Goal: Task Accomplishment & Management: Manage account settings

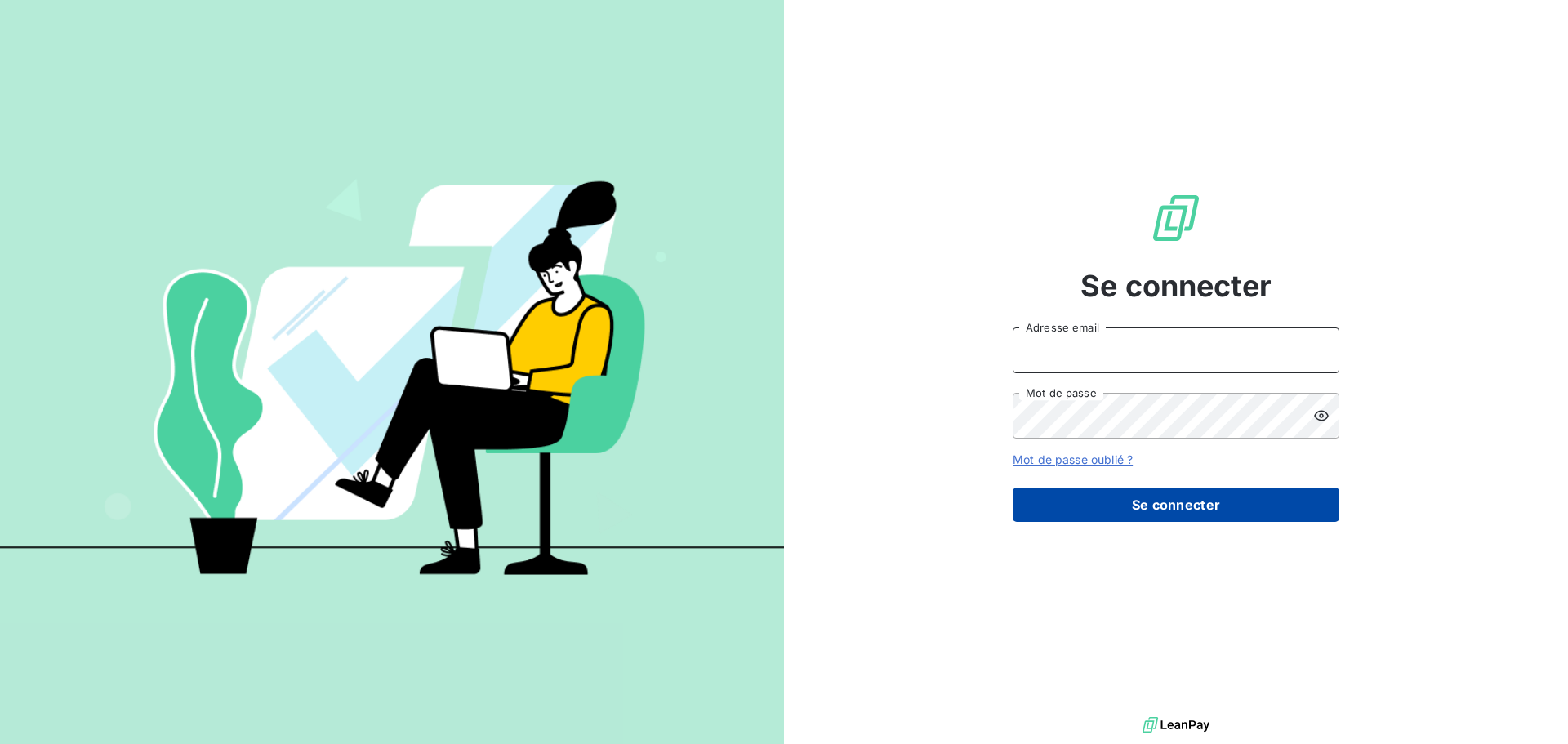
type input "[PERSON_NAME][EMAIL_ADDRESS][DOMAIN_NAME]"
click at [1207, 514] on button "Se connecter" at bounding box center [1176, 504] width 327 height 34
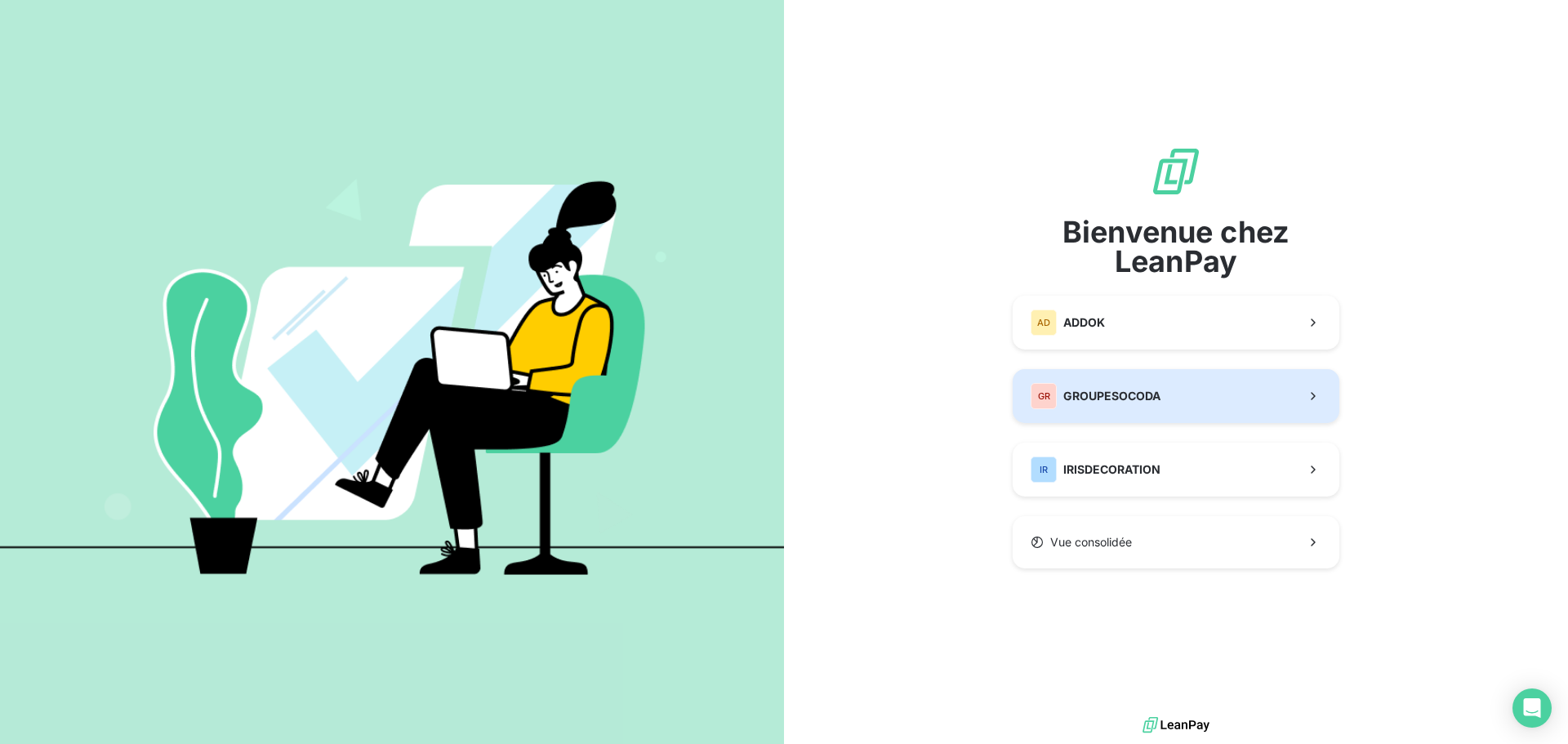
click at [1095, 398] on span "GROUPESOCODA" at bounding box center [1112, 396] width 97 height 17
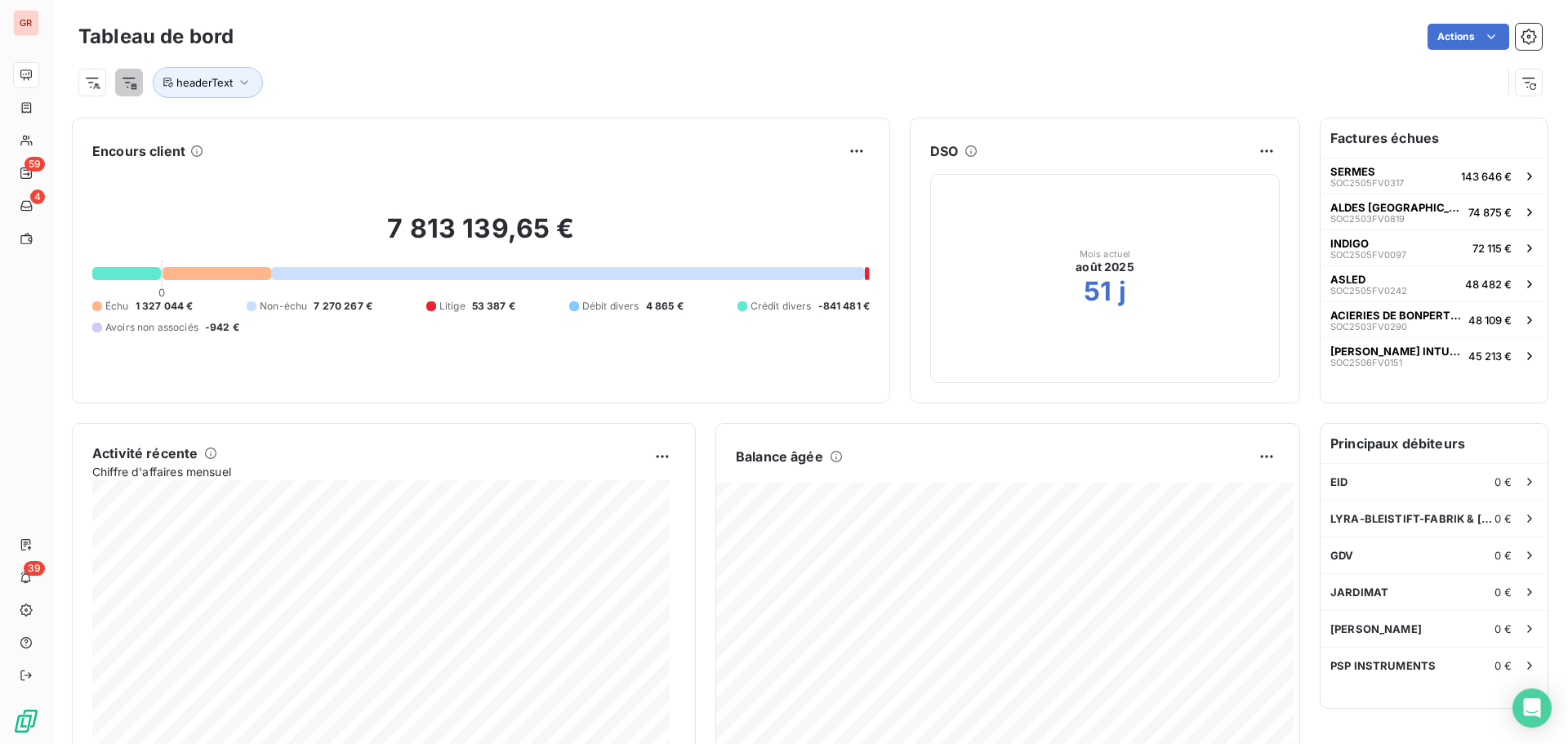
click at [197, 272] on div at bounding box center [217, 273] width 108 height 13
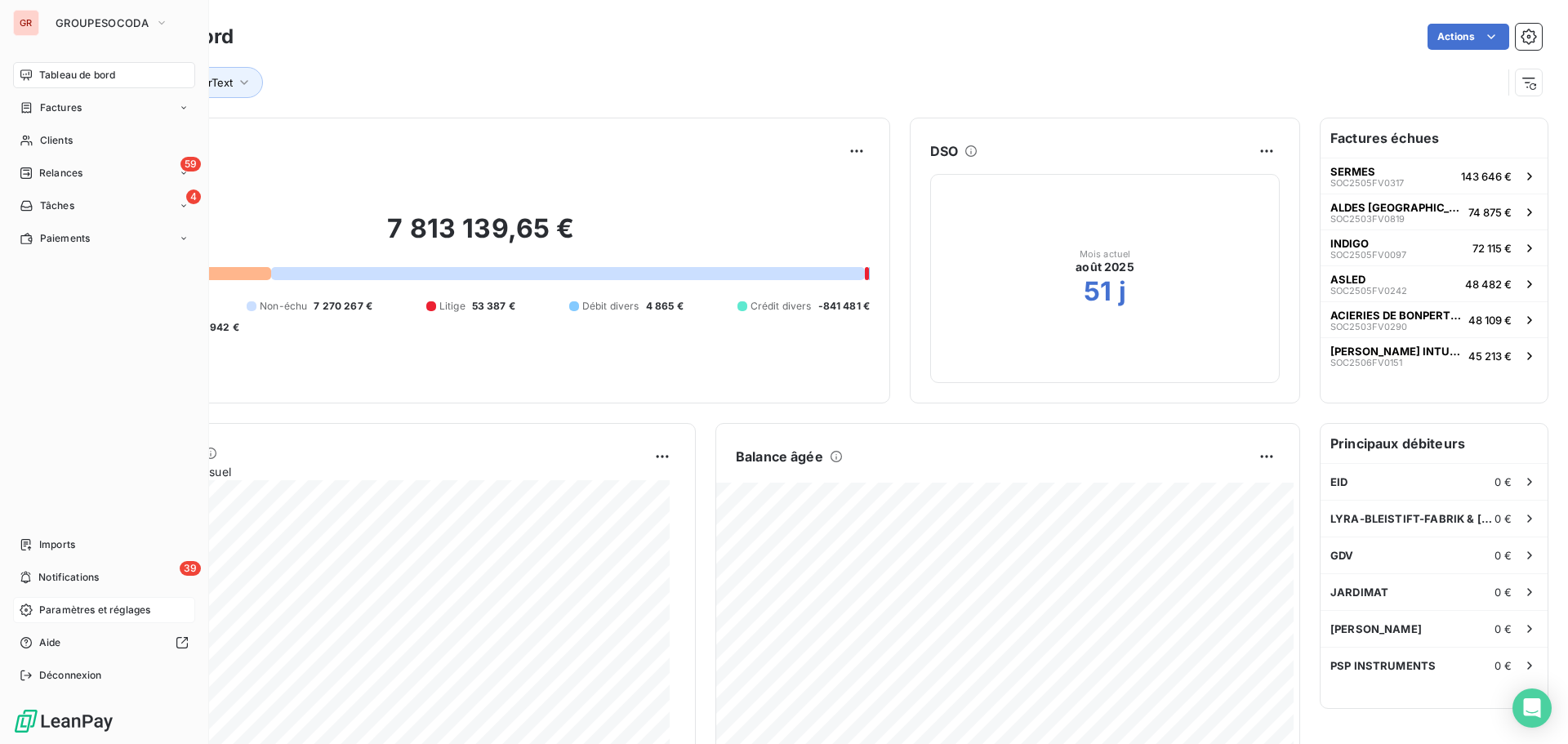
click at [62, 613] on span "Paramètres et réglages" at bounding box center [95, 610] width 111 height 15
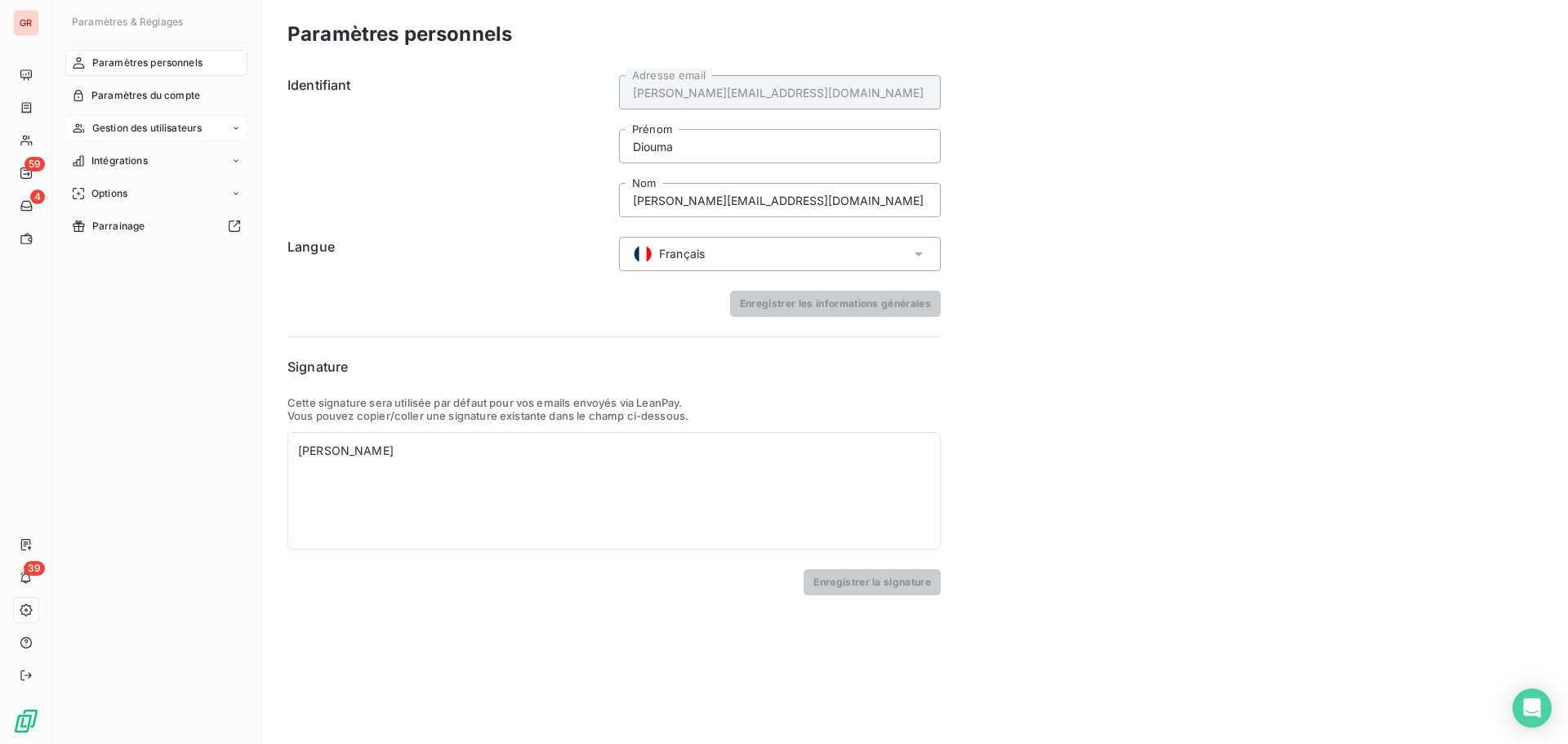
click at [164, 127] on span "Gestion des utilisateurs" at bounding box center [148, 128] width 110 height 15
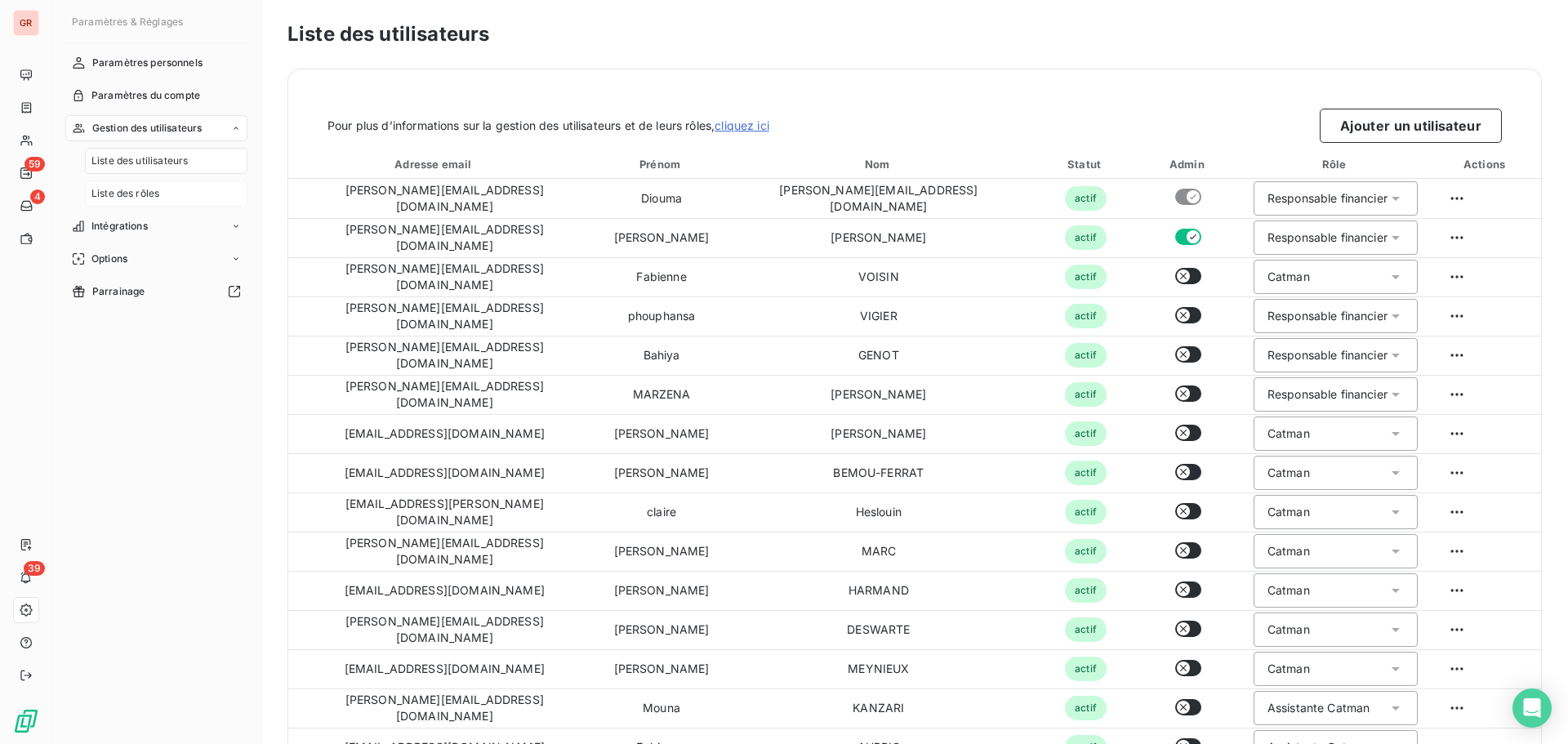
click at [129, 201] on span "Liste des rôles" at bounding box center [126, 194] width 68 height 15
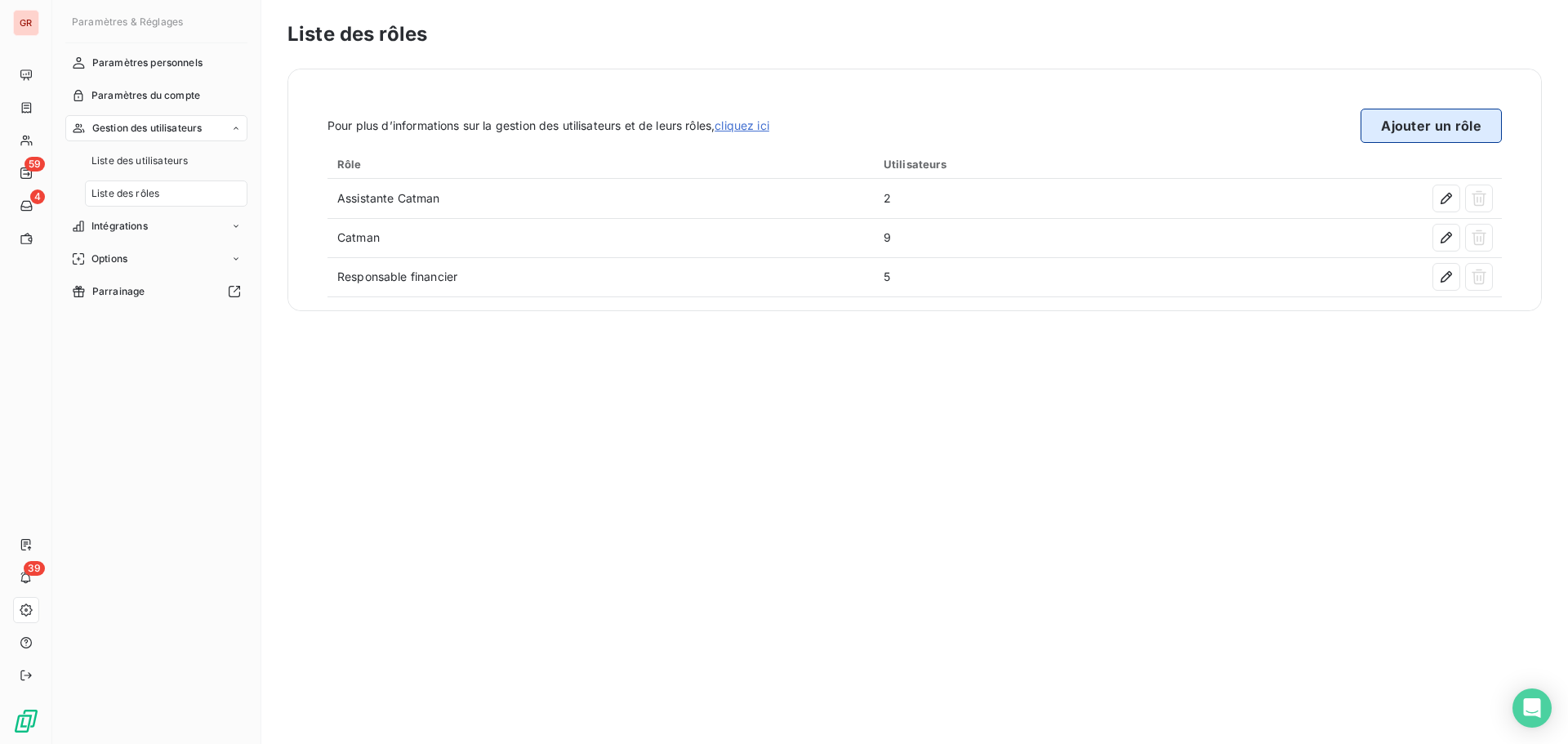
click at [1416, 128] on button "Ajouter un rôle" at bounding box center [1431, 125] width 141 height 34
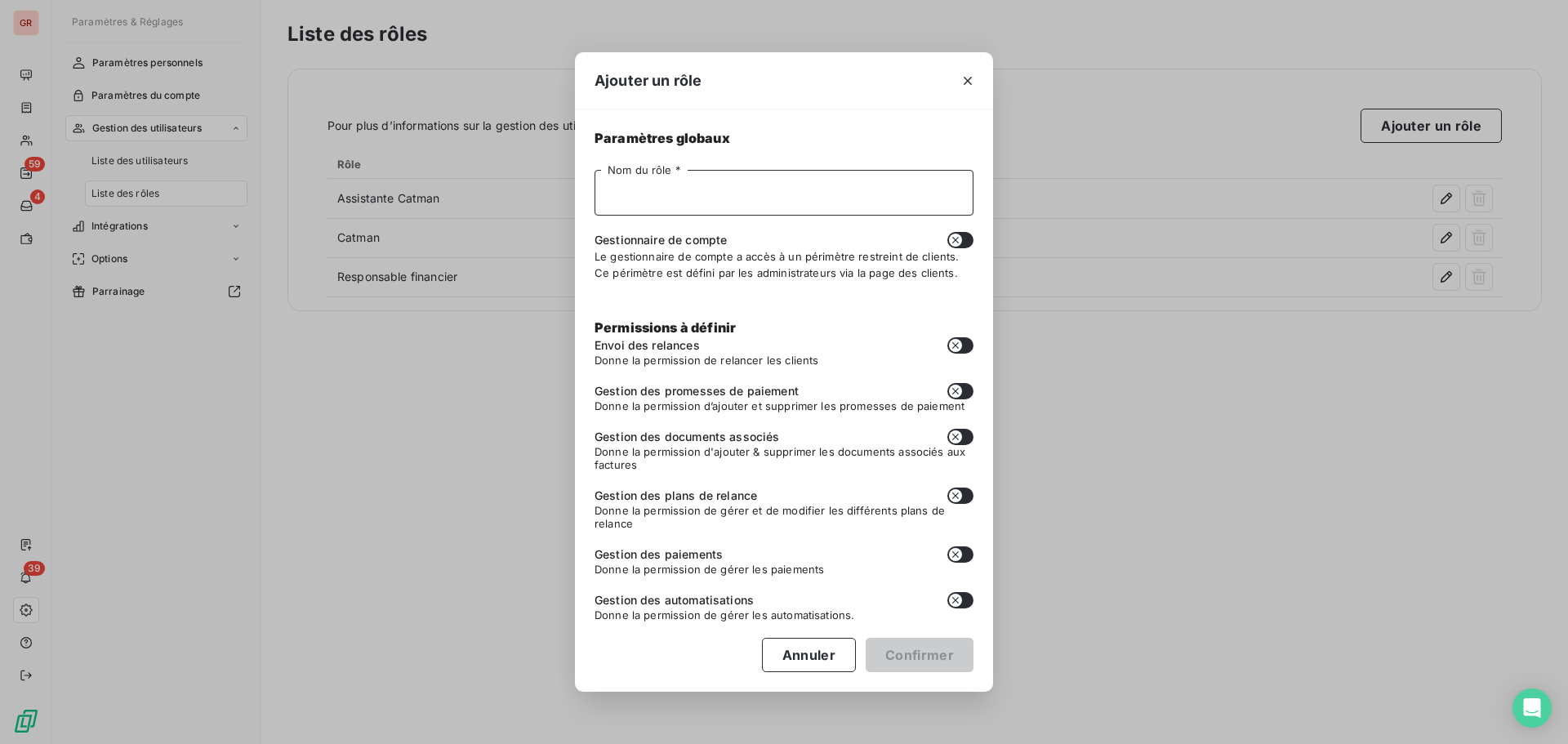
click at [663, 189] on input "Nom du rôle *" at bounding box center [784, 193] width 379 height 46
type input "Responsable Catman"
